Goal: Information Seeking & Learning: Learn about a topic

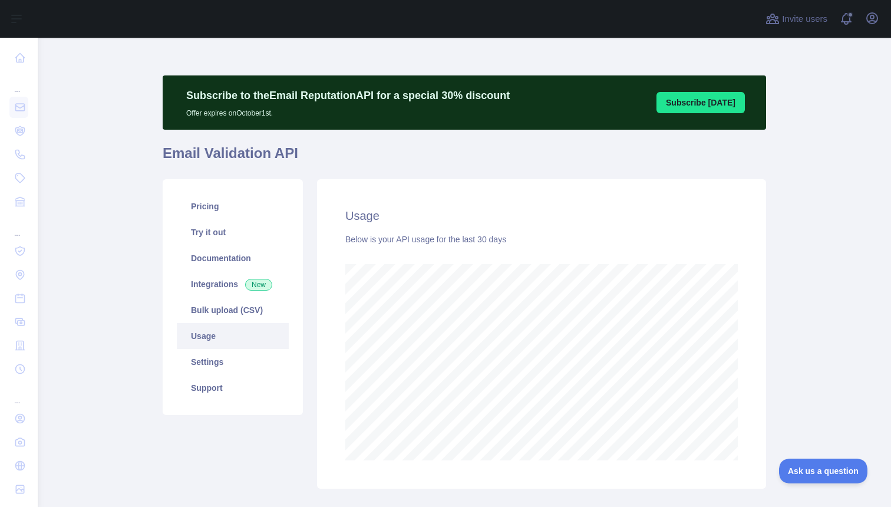
scroll to position [469, 853]
click at [200, 217] on link "Pricing" at bounding box center [233, 206] width 112 height 26
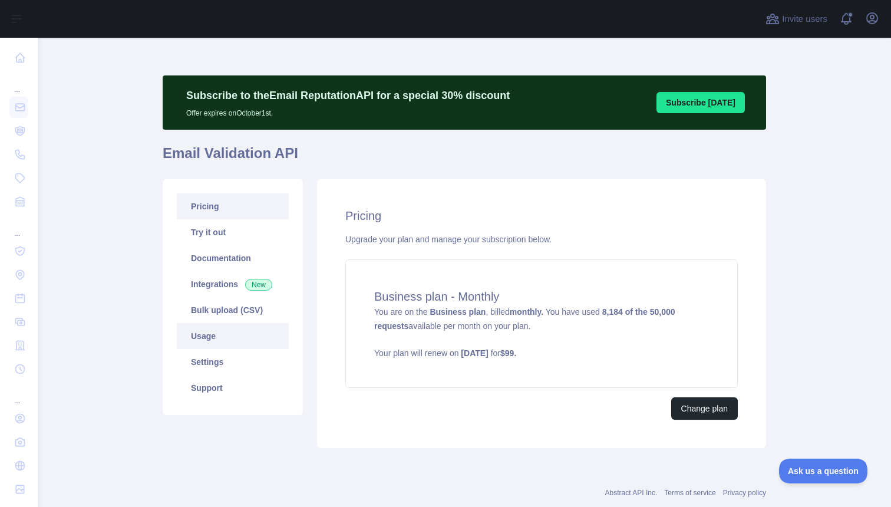
click at [209, 331] on link "Usage" at bounding box center [233, 336] width 112 height 26
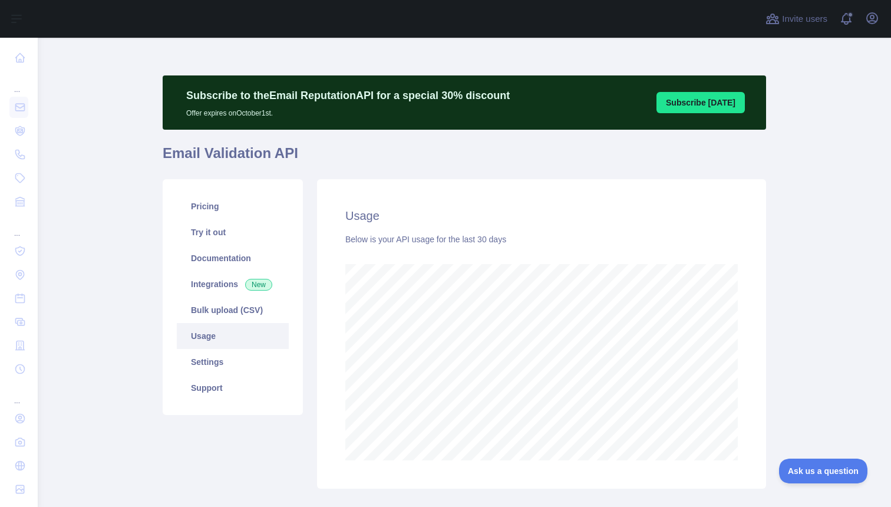
scroll to position [469, 853]
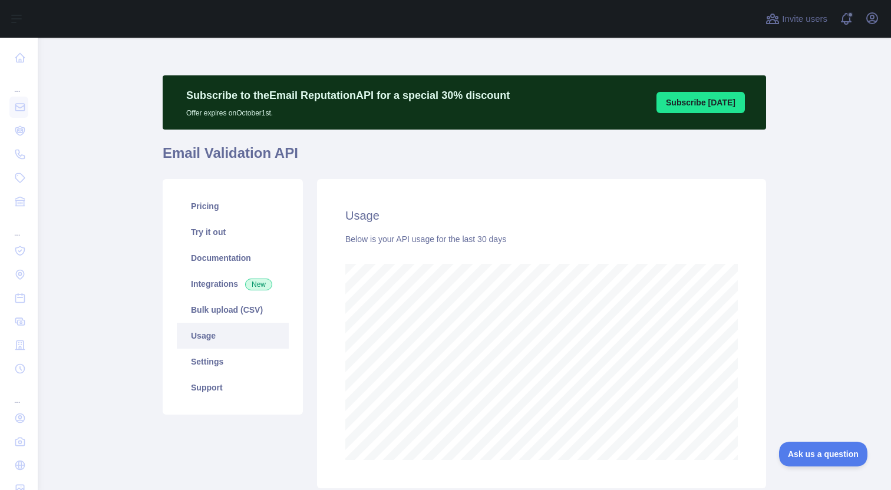
scroll to position [588891, 588490]
